Goal: Transaction & Acquisition: Purchase product/service

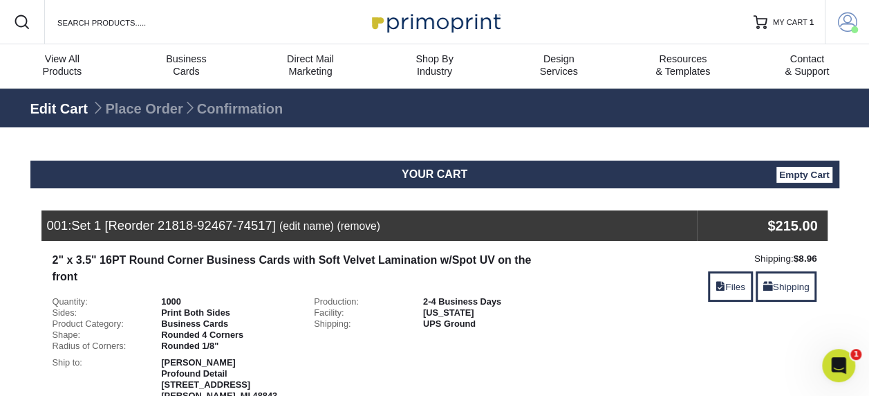
click at [852, 16] on span at bounding box center [847, 21] width 19 height 19
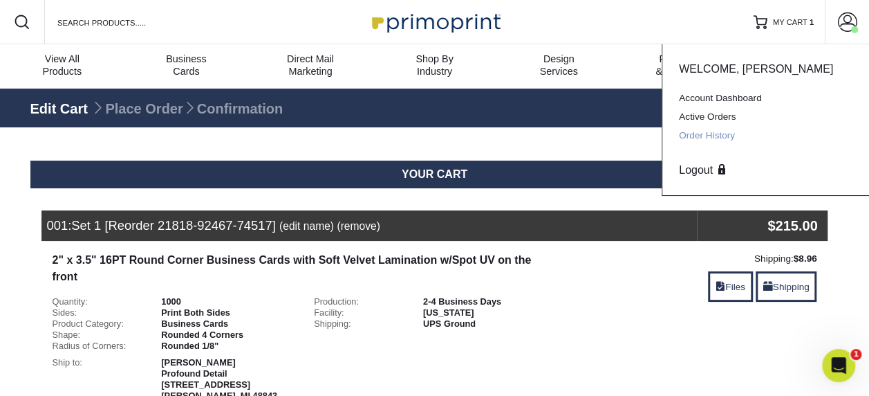
click at [712, 129] on link "Order History" at bounding box center [766, 135] width 174 height 19
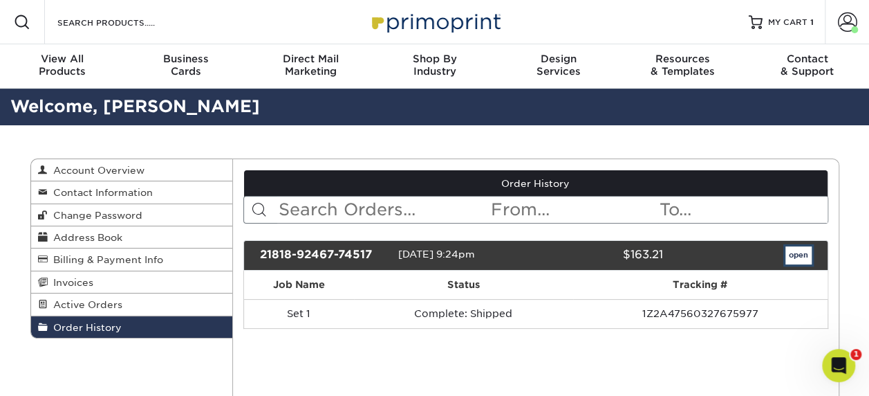
click at [793, 250] on link "open" at bounding box center [799, 255] width 26 height 18
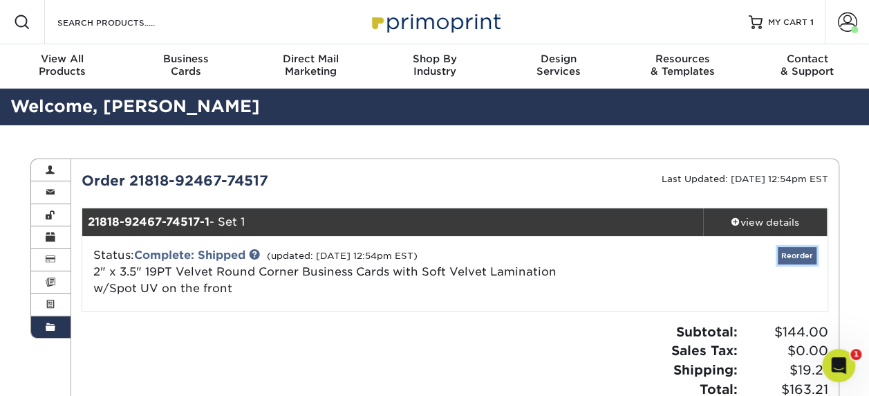
click at [800, 257] on link "Reorder" at bounding box center [797, 255] width 39 height 17
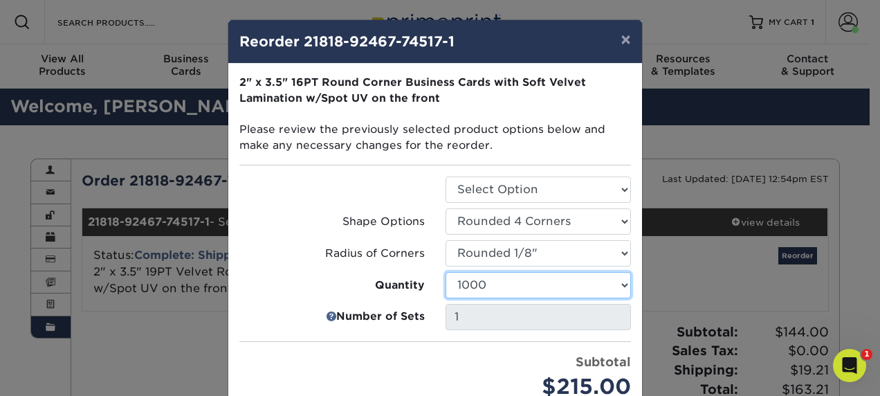
click at [542, 272] on select "500 1000 2500 5000 10000" at bounding box center [537, 285] width 185 height 26
click at [445, 272] on select "500 1000 2500 5000 10000" at bounding box center [537, 285] width 185 height 26
click at [551, 291] on select "500 1000 2500 5000 10000" at bounding box center [537, 285] width 185 height 26
click at [445, 272] on select "500 1000 2500 5000 10000" at bounding box center [537, 285] width 185 height 26
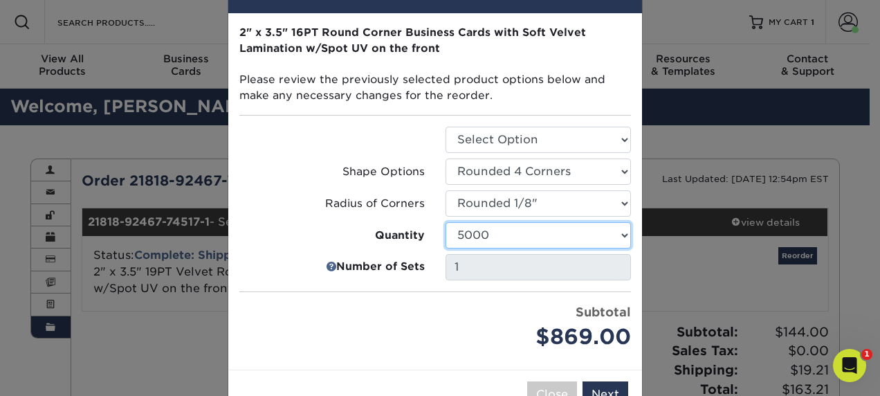
scroll to position [69, 0]
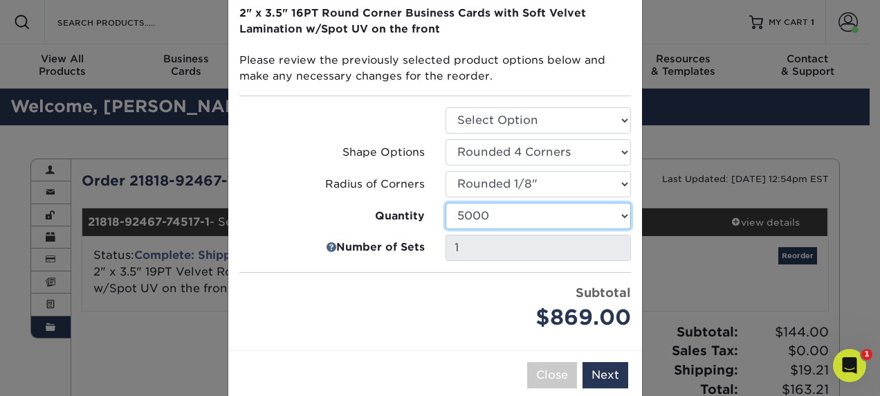
click at [493, 223] on select "500 1000 2500 5000 10000" at bounding box center [537, 216] width 185 height 26
select select "02d8d163-ee8f-41cc-acce-9863ad0deb38"
click at [445, 203] on select "500 1000 2500 5000 10000" at bounding box center [537, 216] width 185 height 26
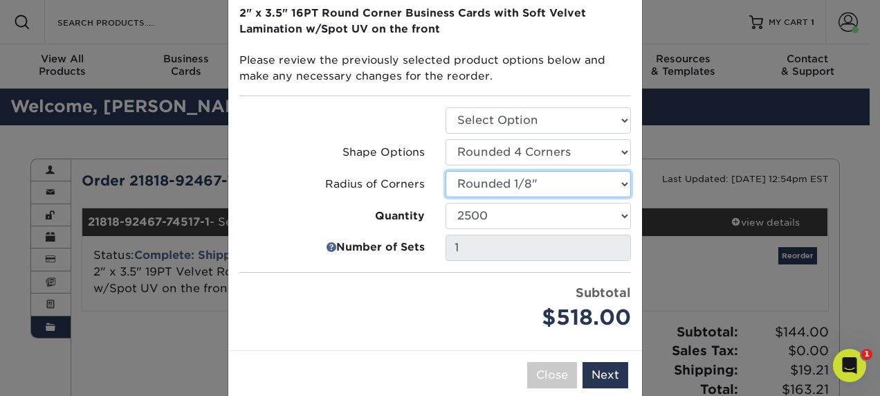
click at [468, 174] on select "Select Option Rounded 1/8" Rounded 1/4"" at bounding box center [537, 184] width 185 height 26
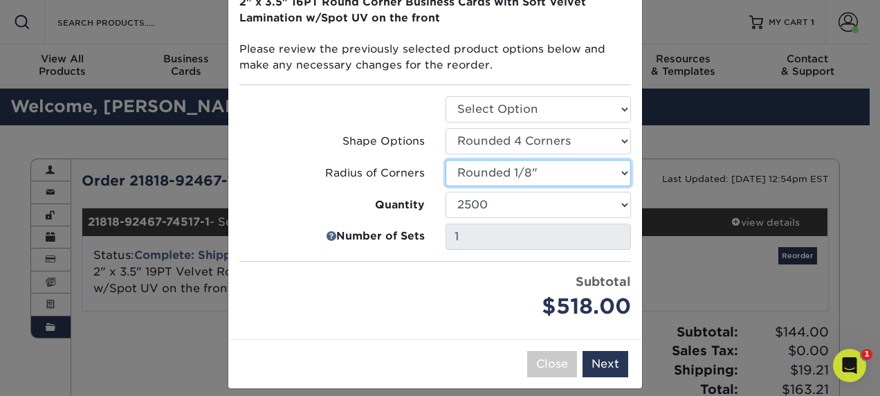
scroll to position [91, 0]
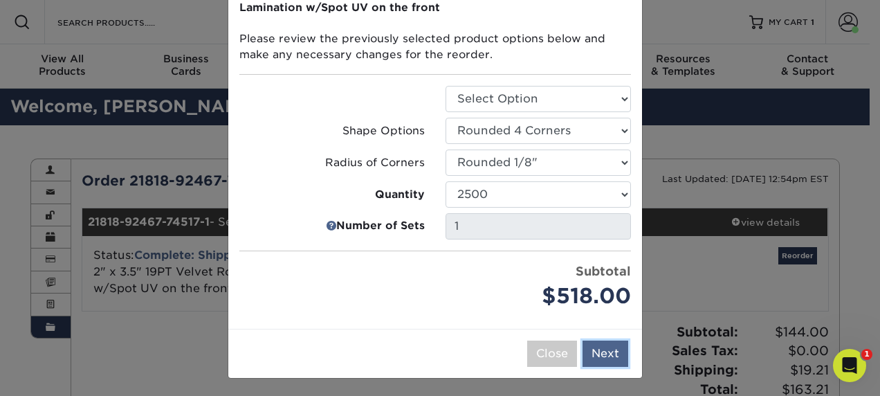
click at [600, 355] on button "Next" at bounding box center [605, 353] width 46 height 26
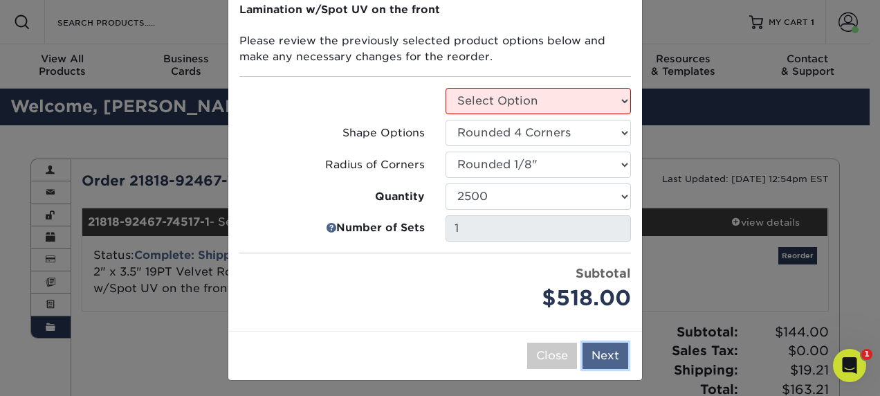
scroll to position [135, 0]
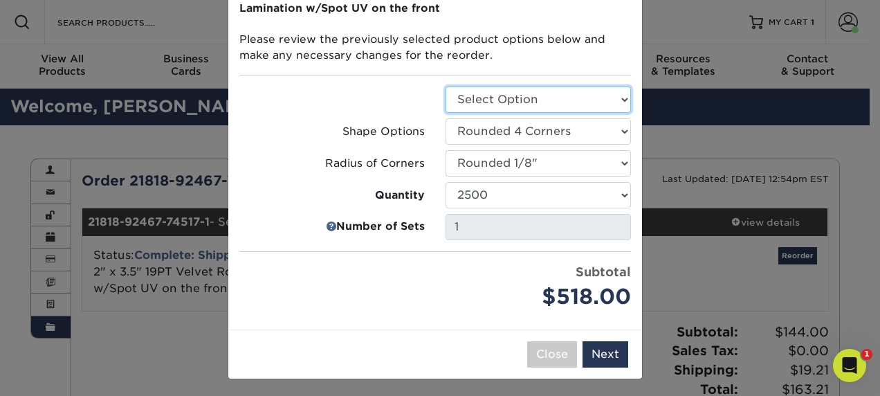
click at [544, 93] on select "Select Option Business Cards" at bounding box center [537, 99] width 185 height 26
select select "3b5148f1-0588-4f88-a218-97bcfdce65c1"
click at [445, 86] on select "Select Option Business Cards" at bounding box center [537, 99] width 185 height 26
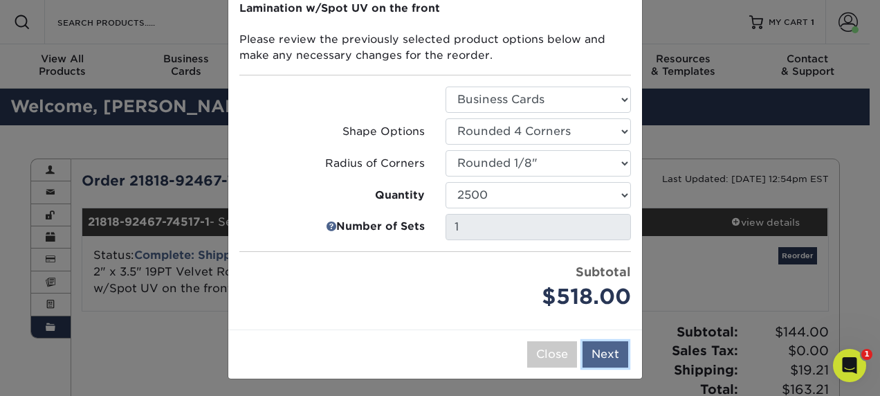
click at [592, 353] on button "Next" at bounding box center [605, 354] width 46 height 26
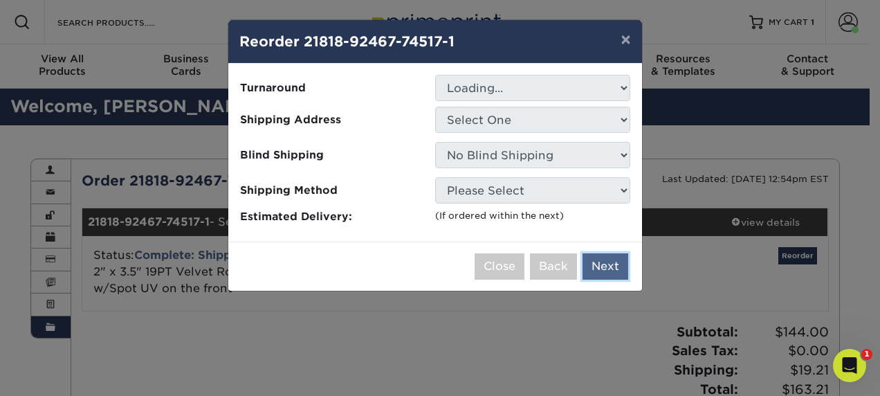
scroll to position [0, 0]
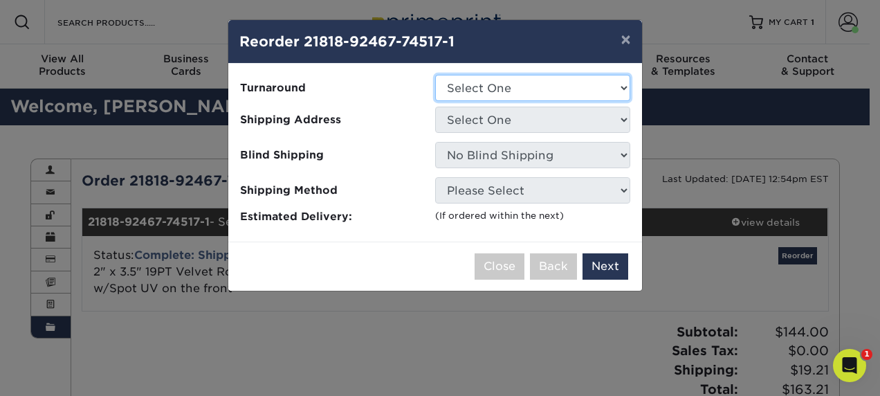
click at [497, 84] on select "Select One 2-4 Business Days" at bounding box center [532, 88] width 195 height 26
select select "fd6b87d9-245b-45a5-a354-4c4d6979f3ad"
click at [435, 75] on select "Select One 2-4 Business Days" at bounding box center [532, 88] width 195 height 26
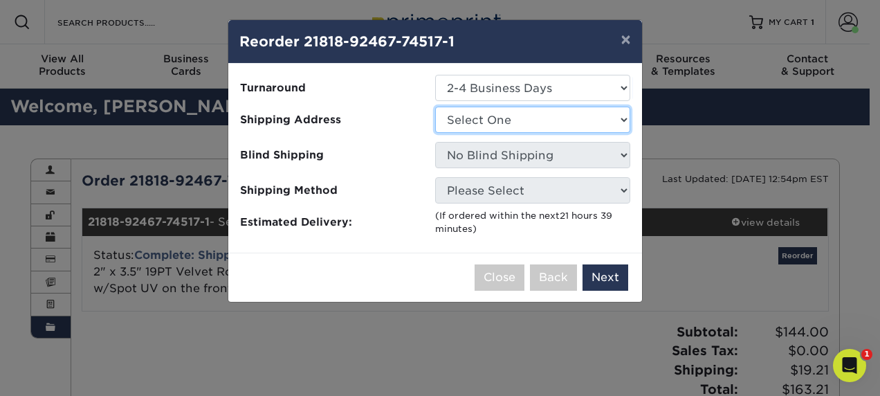
click at [493, 129] on select "Select One cards" at bounding box center [532, 120] width 195 height 26
select select "217236"
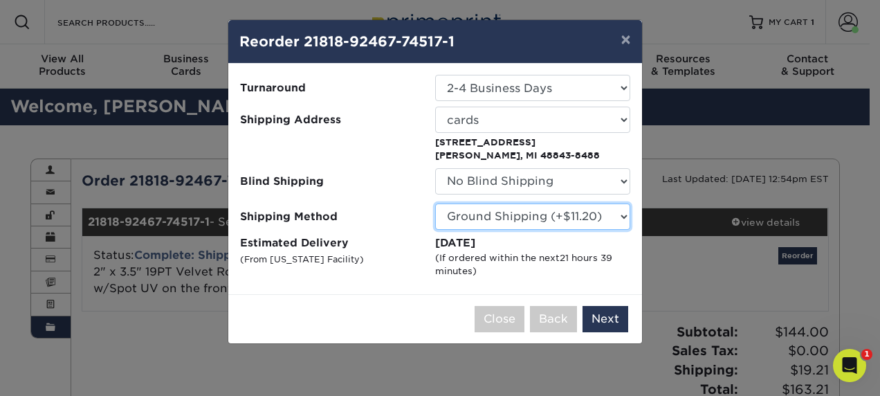
click at [606, 212] on select "Please Select Ground Shipping (+$11.20) 3 Day Shipping Service (+$22.41) 2 Day …" at bounding box center [532, 216] width 195 height 26
click at [435, 203] on select "Please Select Ground Shipping (+$11.20) 3 Day Shipping Service (+$22.41) 2 Day …" at bounding box center [532, 216] width 195 height 26
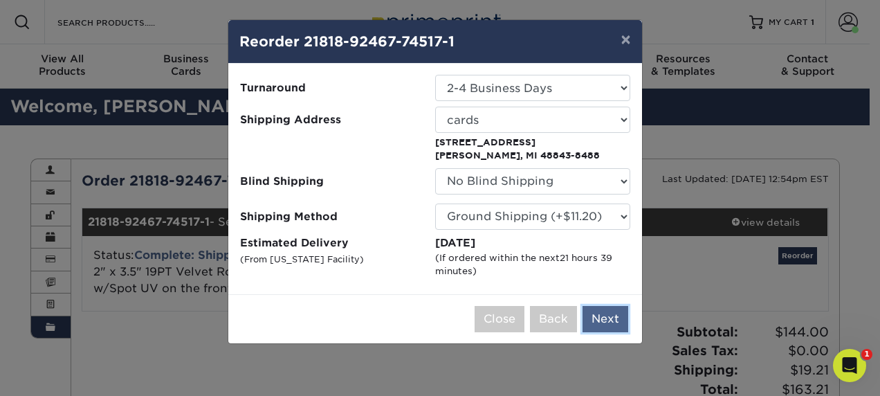
click at [599, 316] on button "Next" at bounding box center [605, 319] width 46 height 26
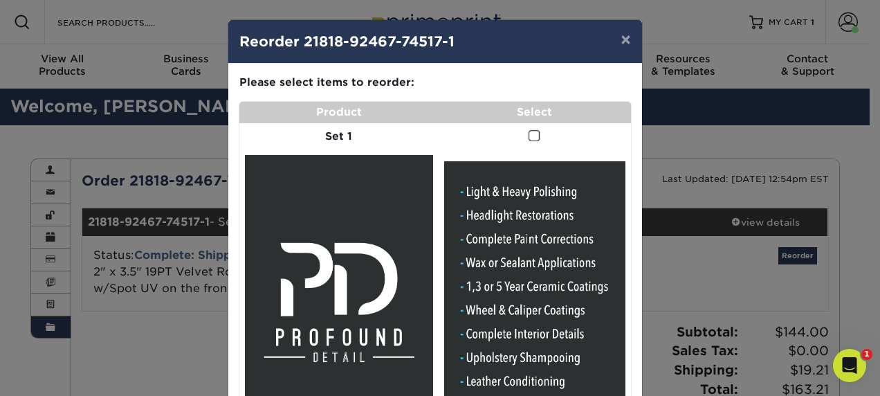
click at [531, 137] on span at bounding box center [534, 135] width 12 height 13
click at [0, 0] on input "checkbox" at bounding box center [0, 0] width 0 height 0
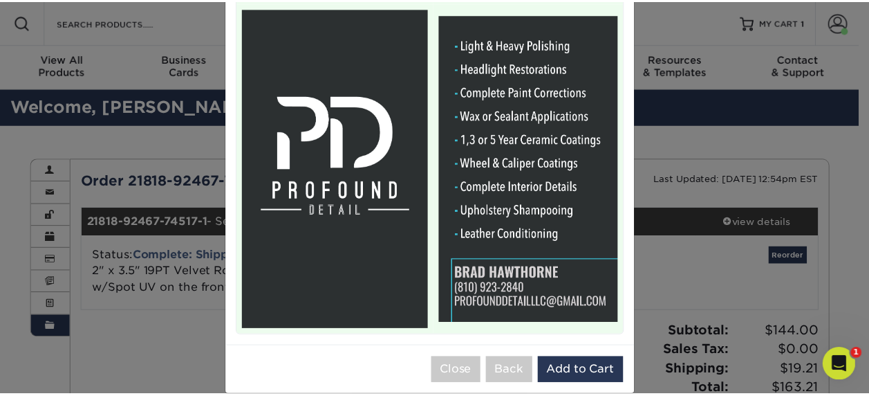
scroll to position [165, 0]
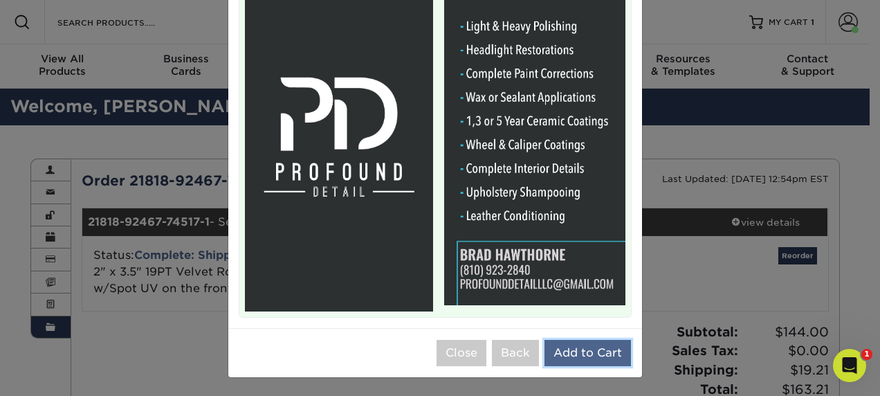
click at [598, 358] on button "Add to Cart" at bounding box center [587, 353] width 86 height 26
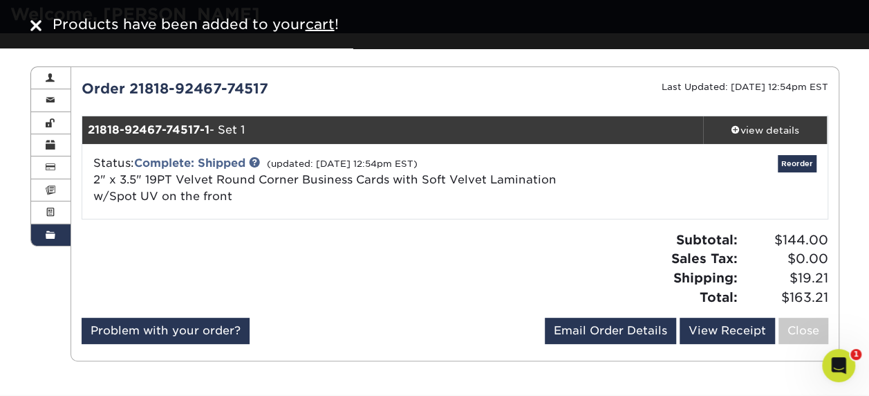
scroll to position [0, 0]
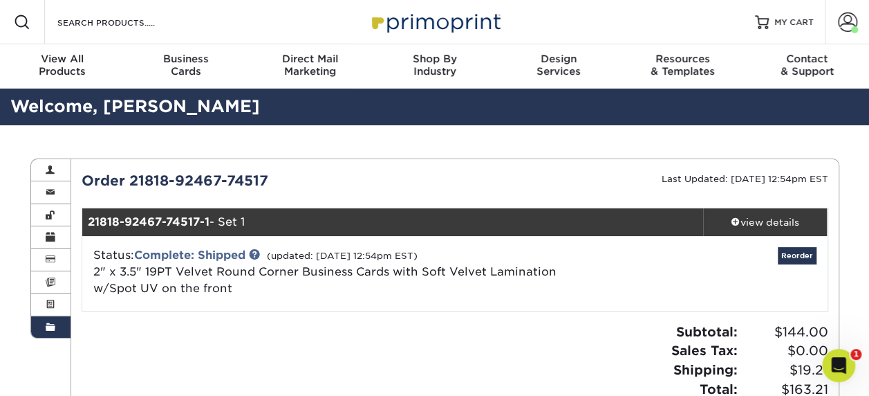
click at [427, 321] on div "Order 21818-92467-74517 Last Updated: 08/15/2025 12:54pm EST 21818-92467-74517-…" at bounding box center [455, 305] width 747 height 271
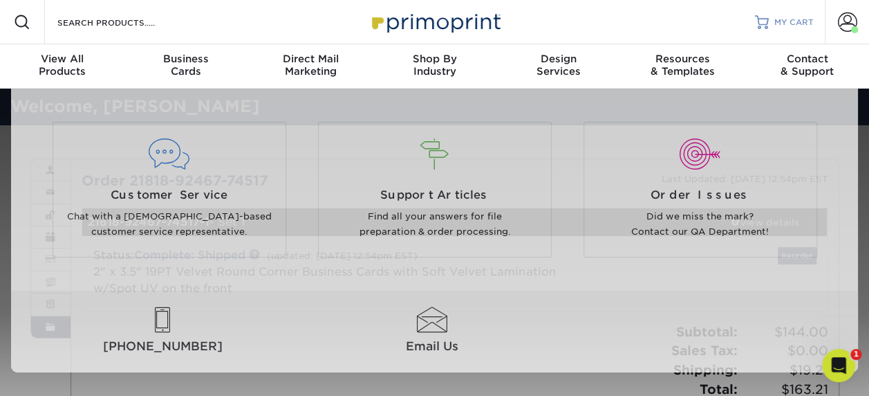
click at [776, 26] on span "MY CART" at bounding box center [794, 23] width 39 height 12
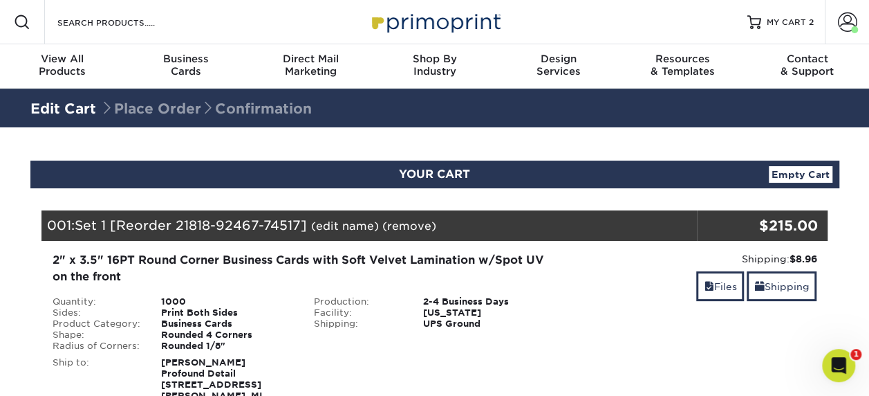
click at [422, 227] on link "(remove)" at bounding box center [410, 225] width 54 height 13
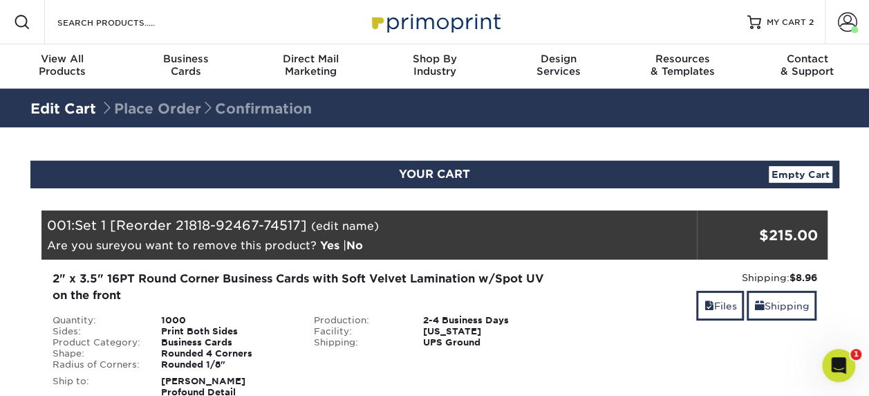
click at [335, 242] on link "Yes" at bounding box center [329, 245] width 19 height 13
